Goal: Check status

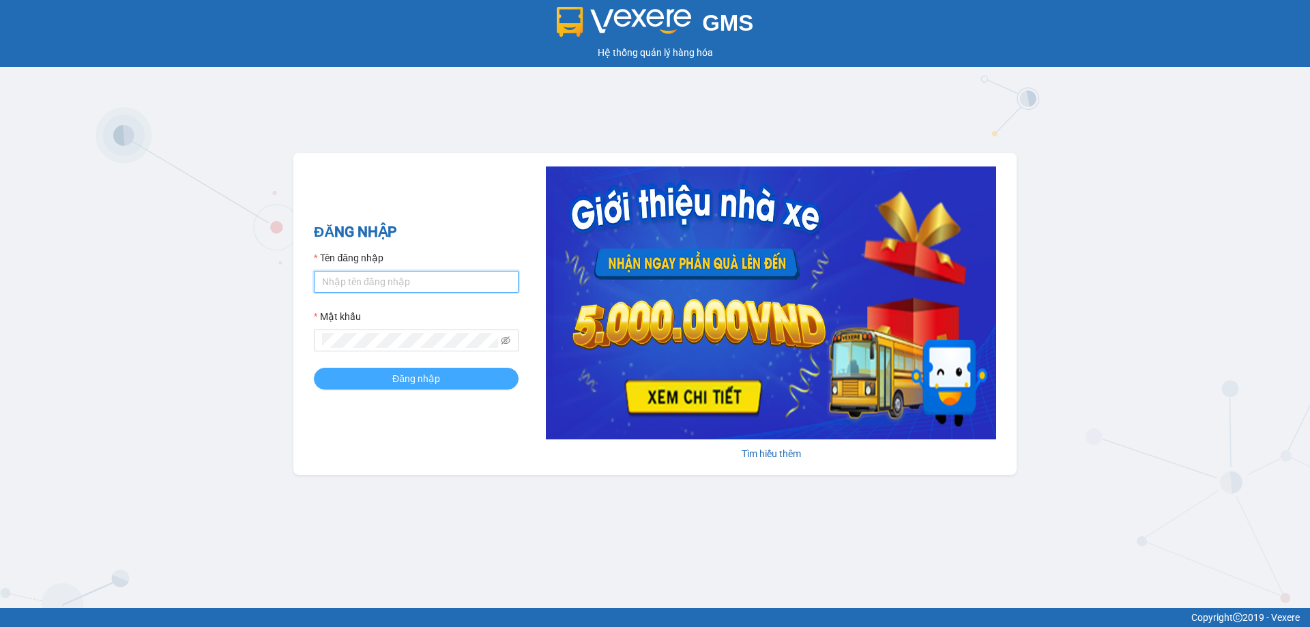
type input "muaalau.longhoan"
click at [389, 377] on button "Đăng nhập" at bounding box center [416, 379] width 205 height 22
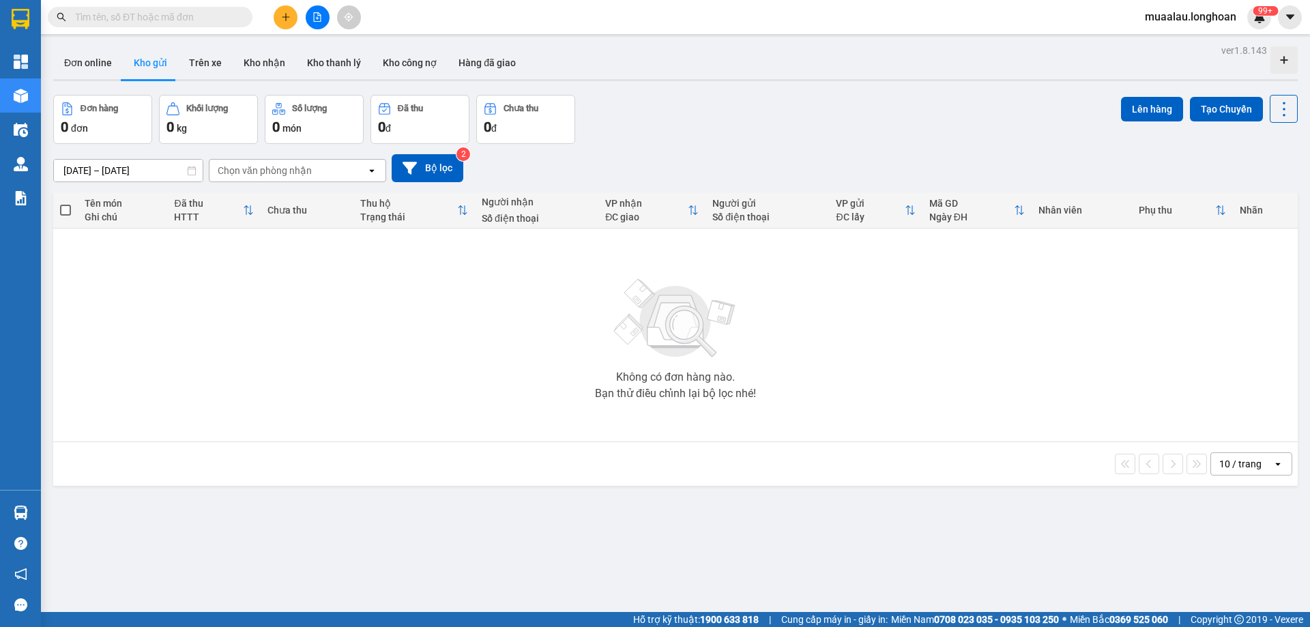
click at [155, 20] on input "text" at bounding box center [155, 17] width 161 height 15
paste input "HNHD0309250031"
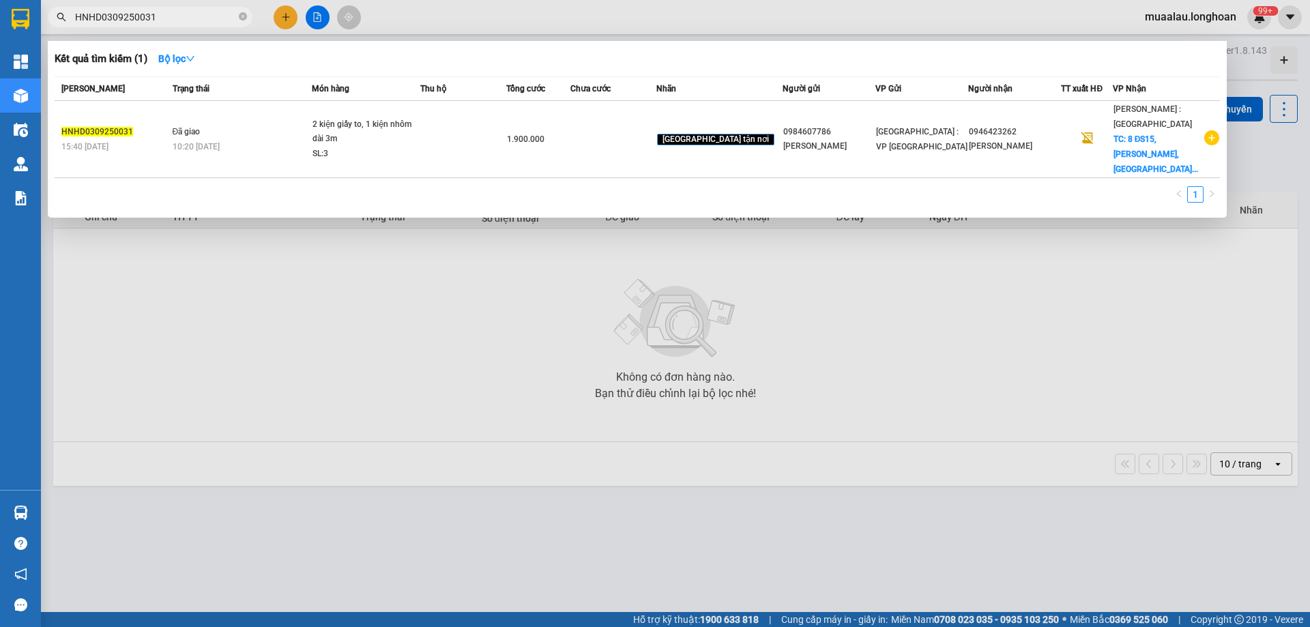
click at [166, 22] on input "HNHD0309250031" at bounding box center [155, 17] width 161 height 15
paste input "408250028"
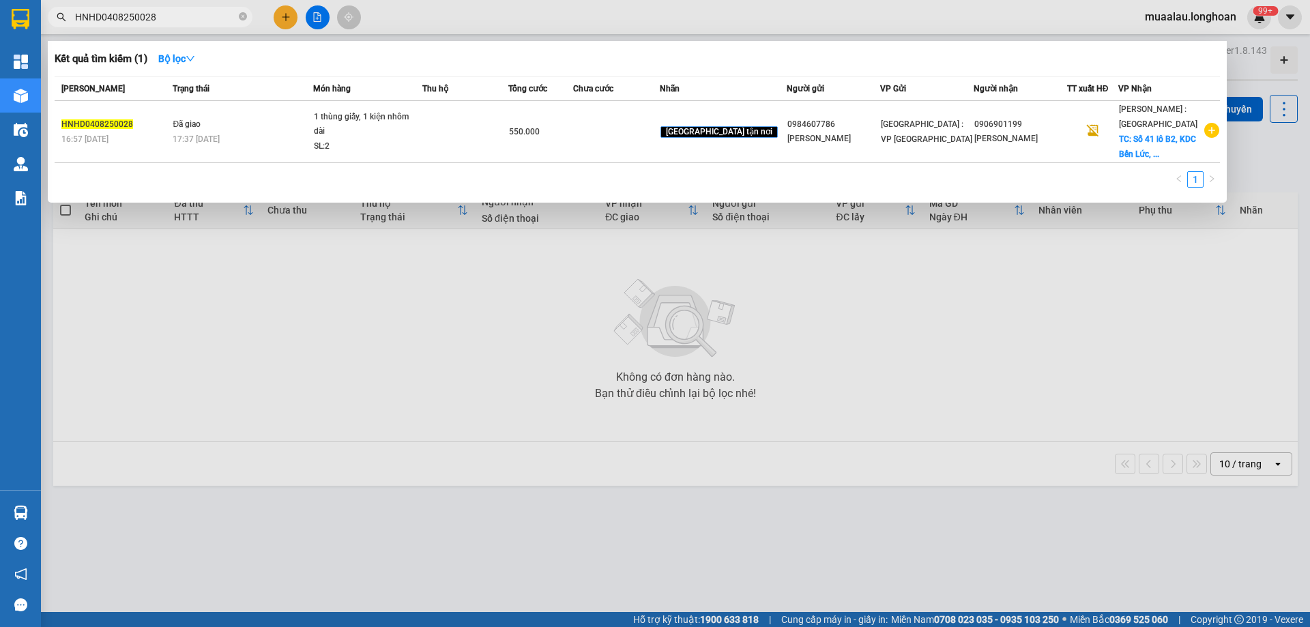
click at [177, 14] on input "HNHD0408250028" at bounding box center [155, 17] width 161 height 15
paste input "DNTK0309250009"
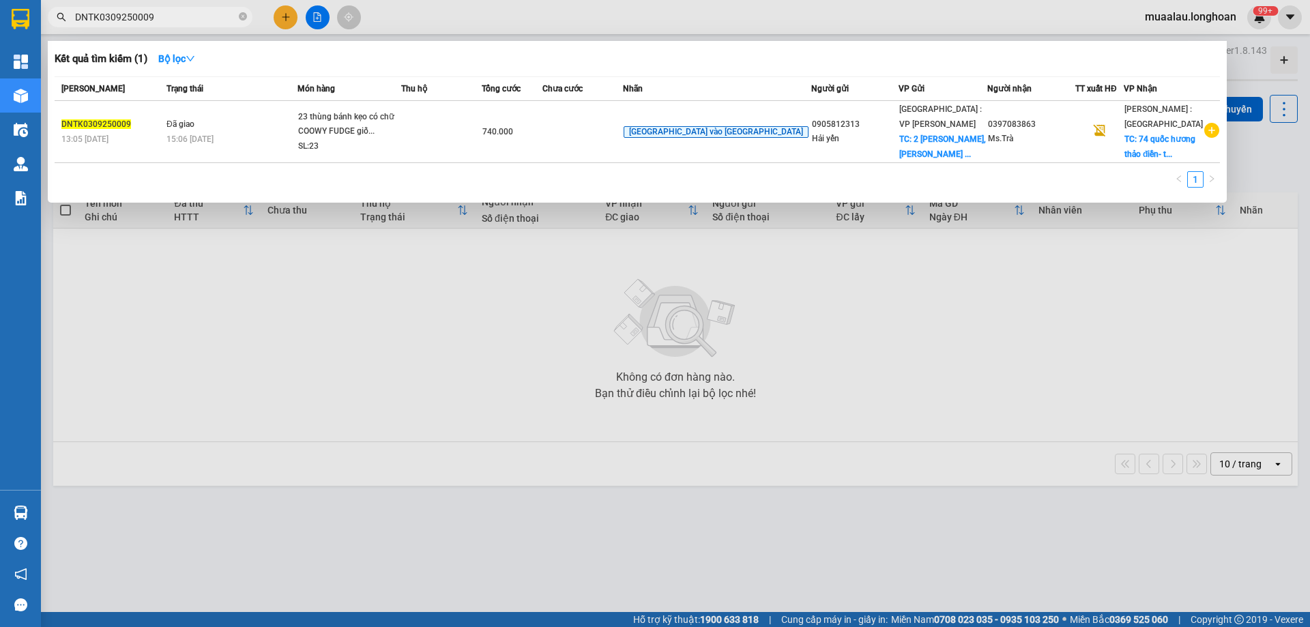
type input "DNTK0309250009"
click at [230, 343] on div at bounding box center [655, 313] width 1310 height 627
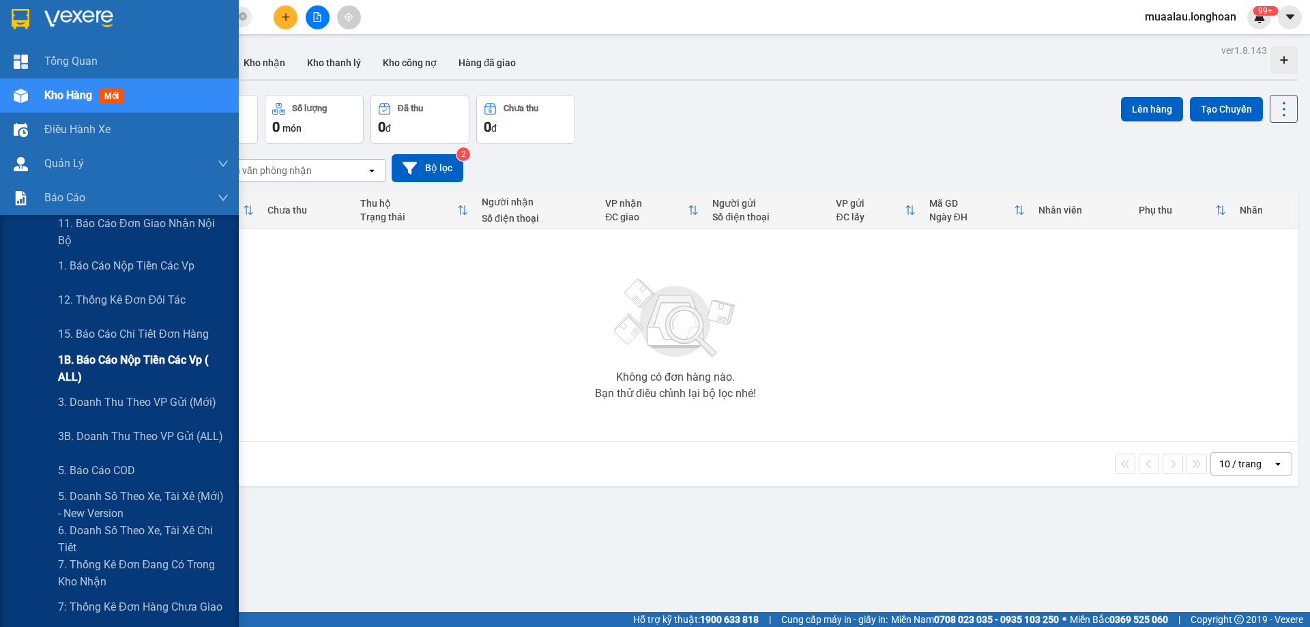
click at [143, 362] on span "1B. Báo cáo nộp tiền các vp ( ALL)" at bounding box center [143, 368] width 171 height 34
